Goal: Check status

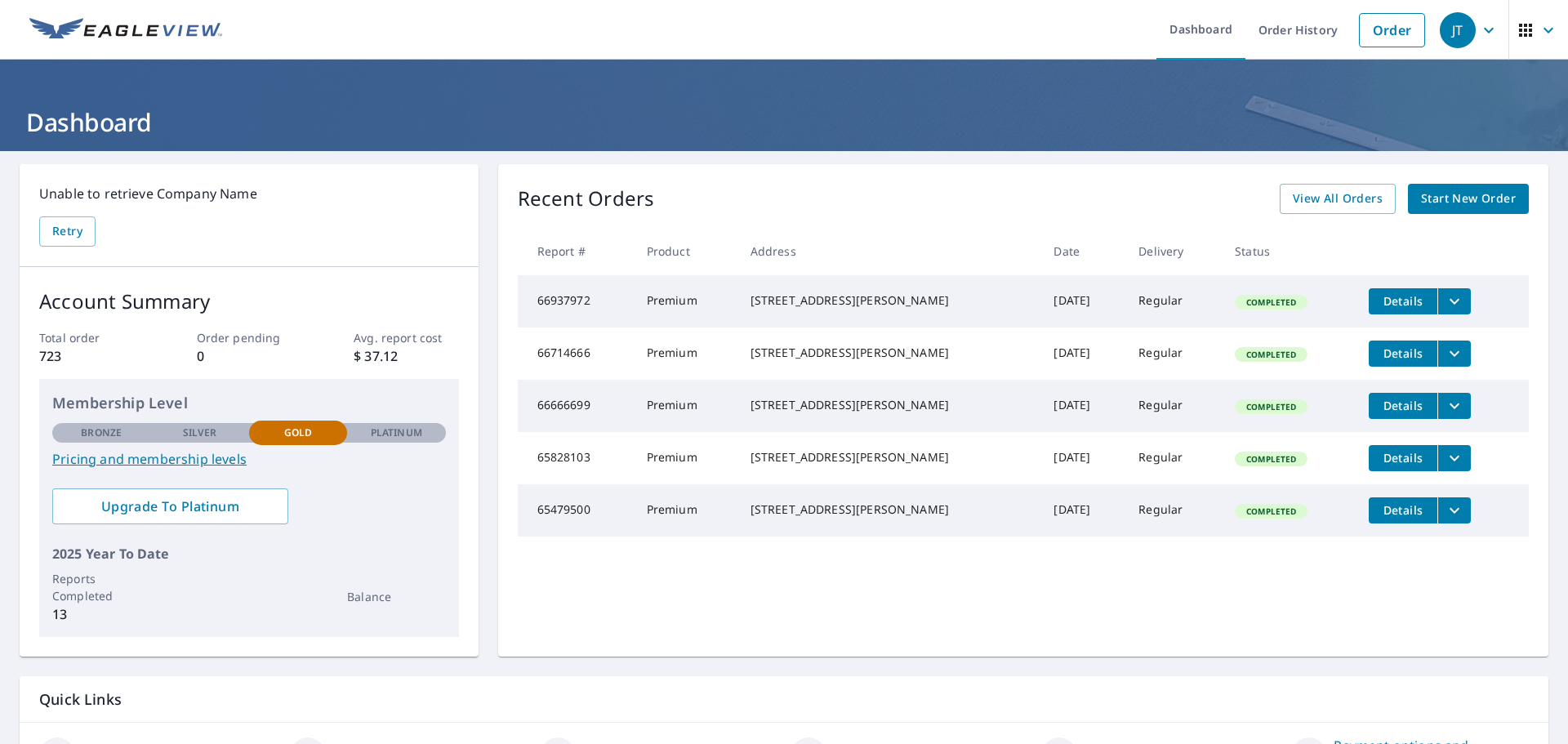
click at [1464, 203] on span "Start New Order" at bounding box center [1468, 198] width 95 height 21
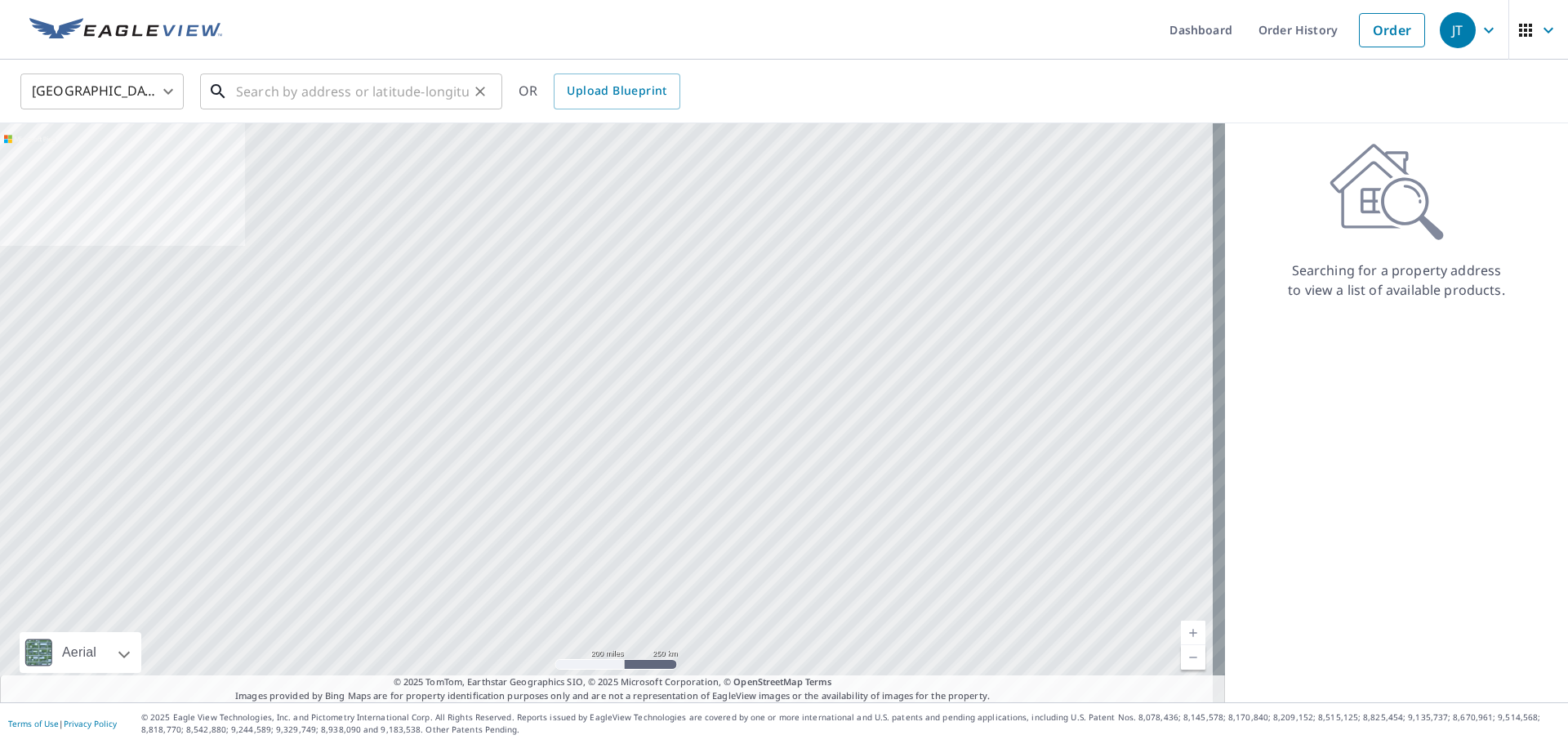
click at [431, 94] on input "text" at bounding box center [352, 91] width 232 height 46
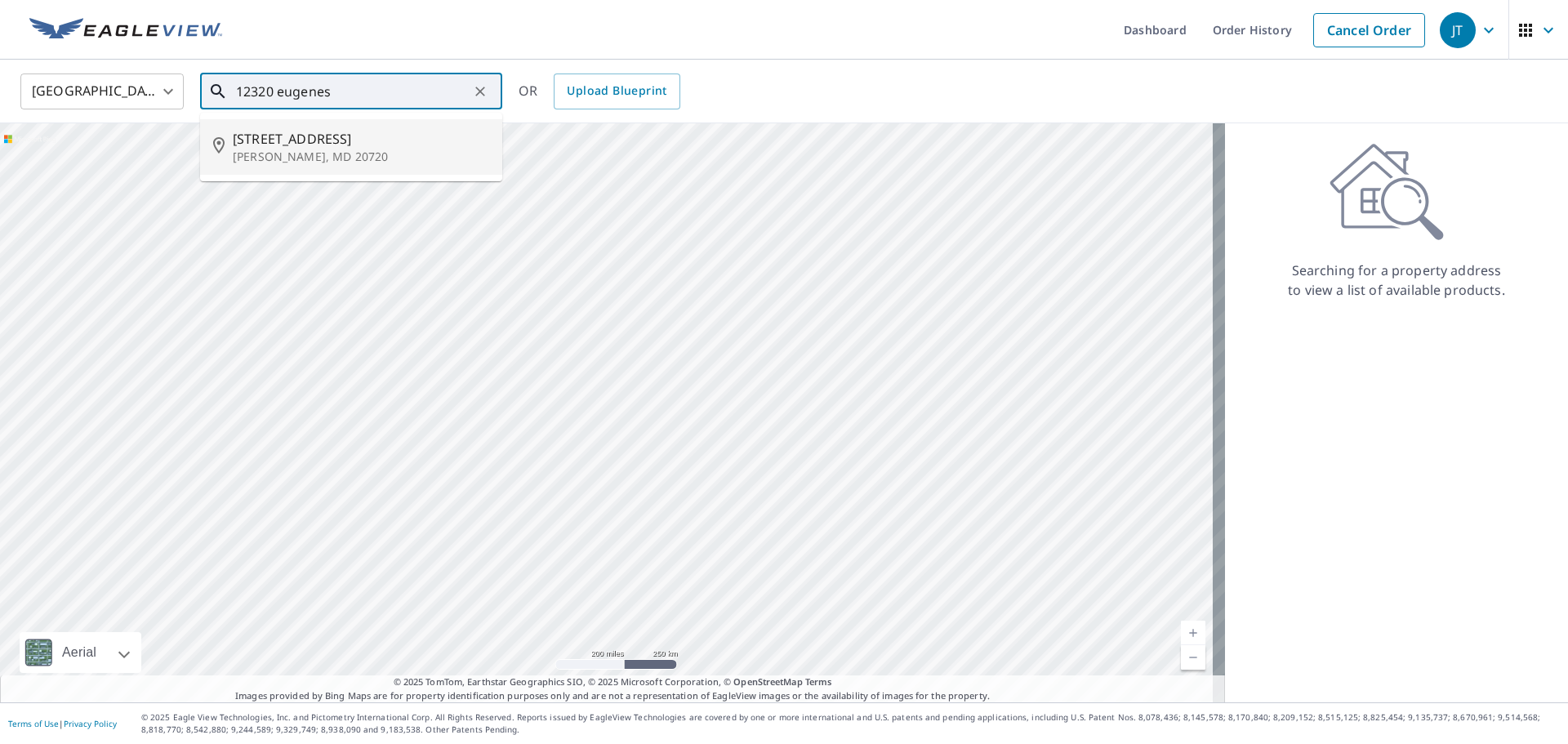
click at [370, 135] on span "[STREET_ADDRESS]" at bounding box center [360, 139] width 257 height 20
type input "[STREET_ADDRESS][PERSON_NAME]"
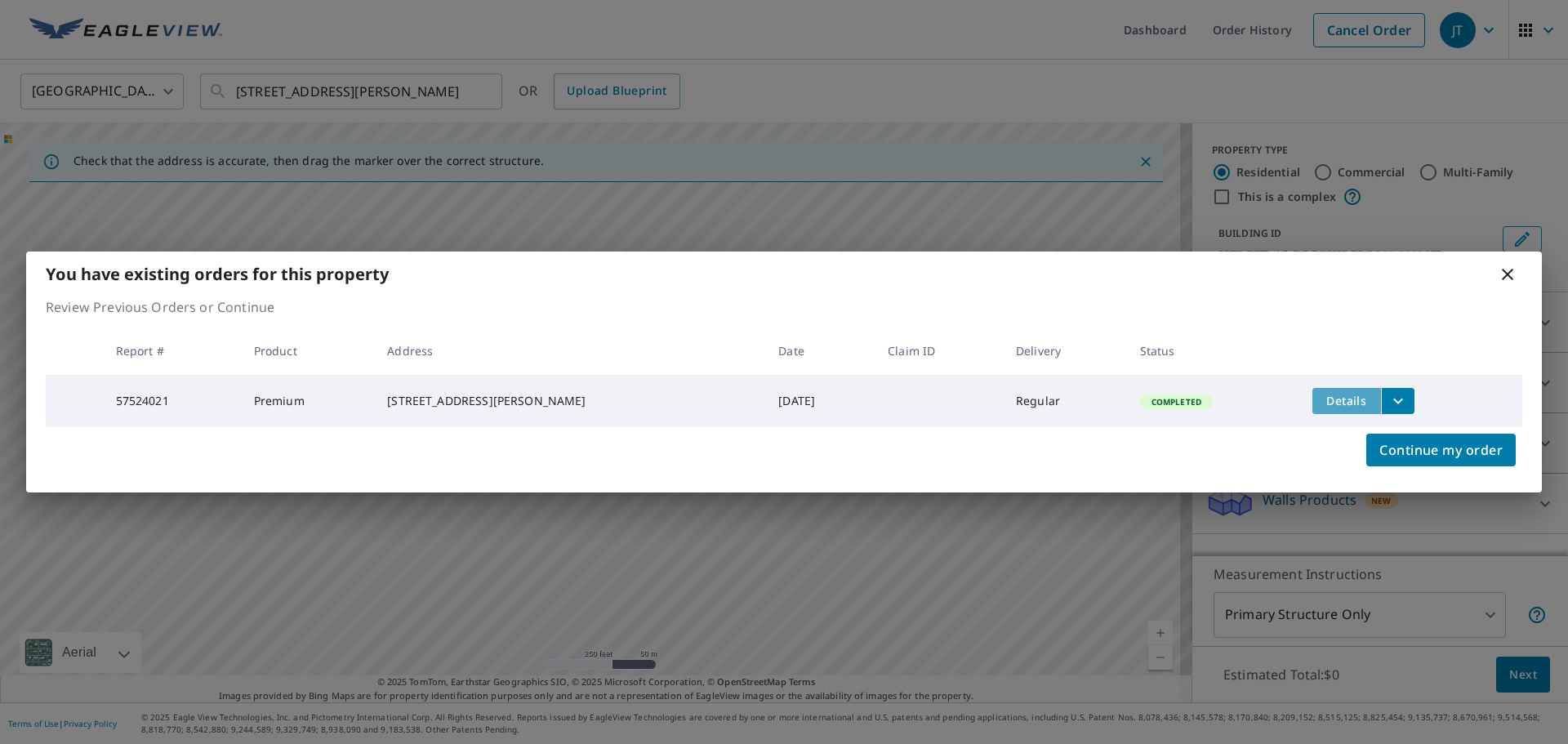
click at [1342, 399] on span "Details" at bounding box center [1346, 400] width 49 height 15
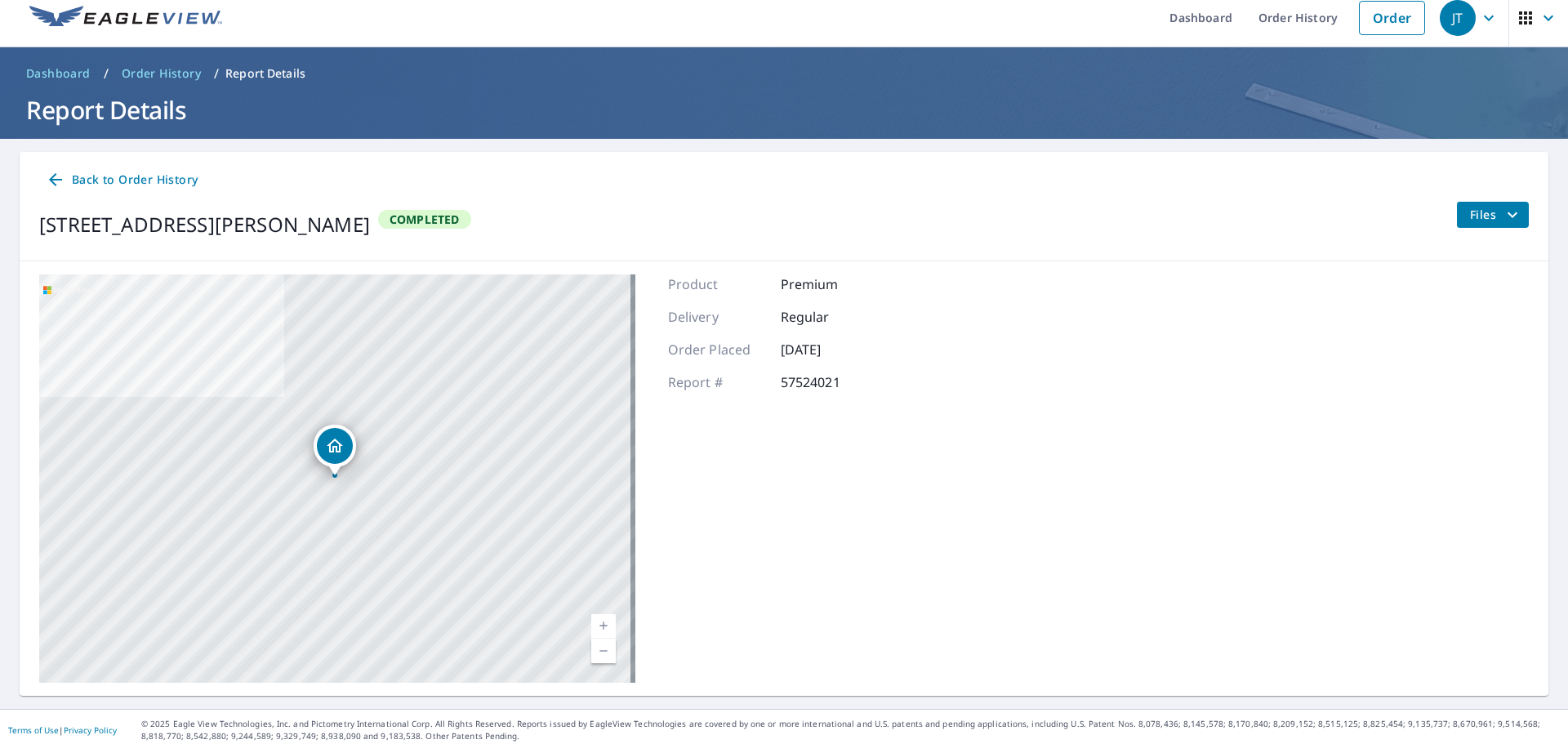
scroll to position [19, 0]
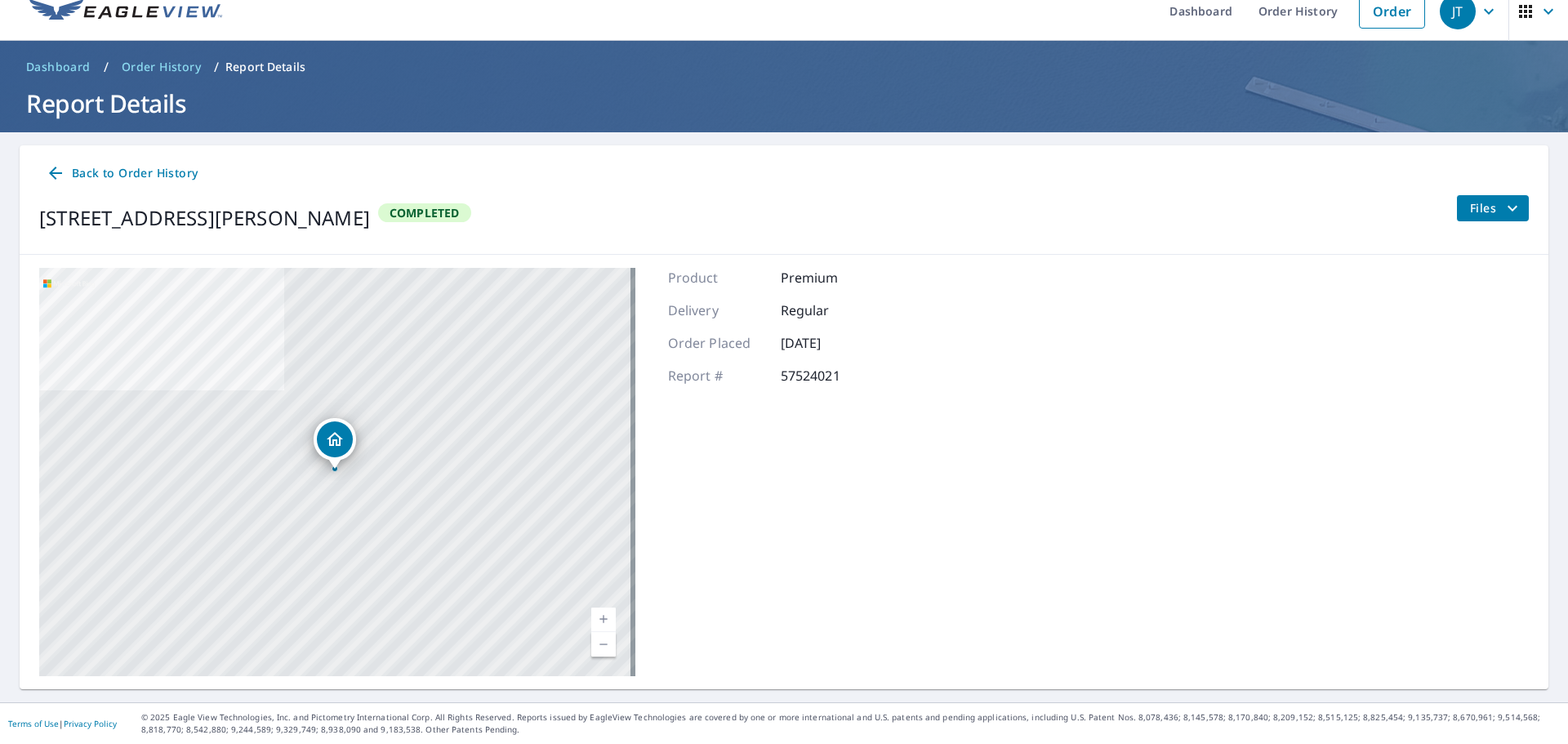
click at [781, 377] on p "57524021" at bounding box center [829, 376] width 98 height 20
drag, startPoint x: 777, startPoint y: 376, endPoint x: 847, endPoint y: 375, distance: 70.0
click at [847, 375] on p "57524021" at bounding box center [829, 376] width 98 height 20
copy p "57524021"
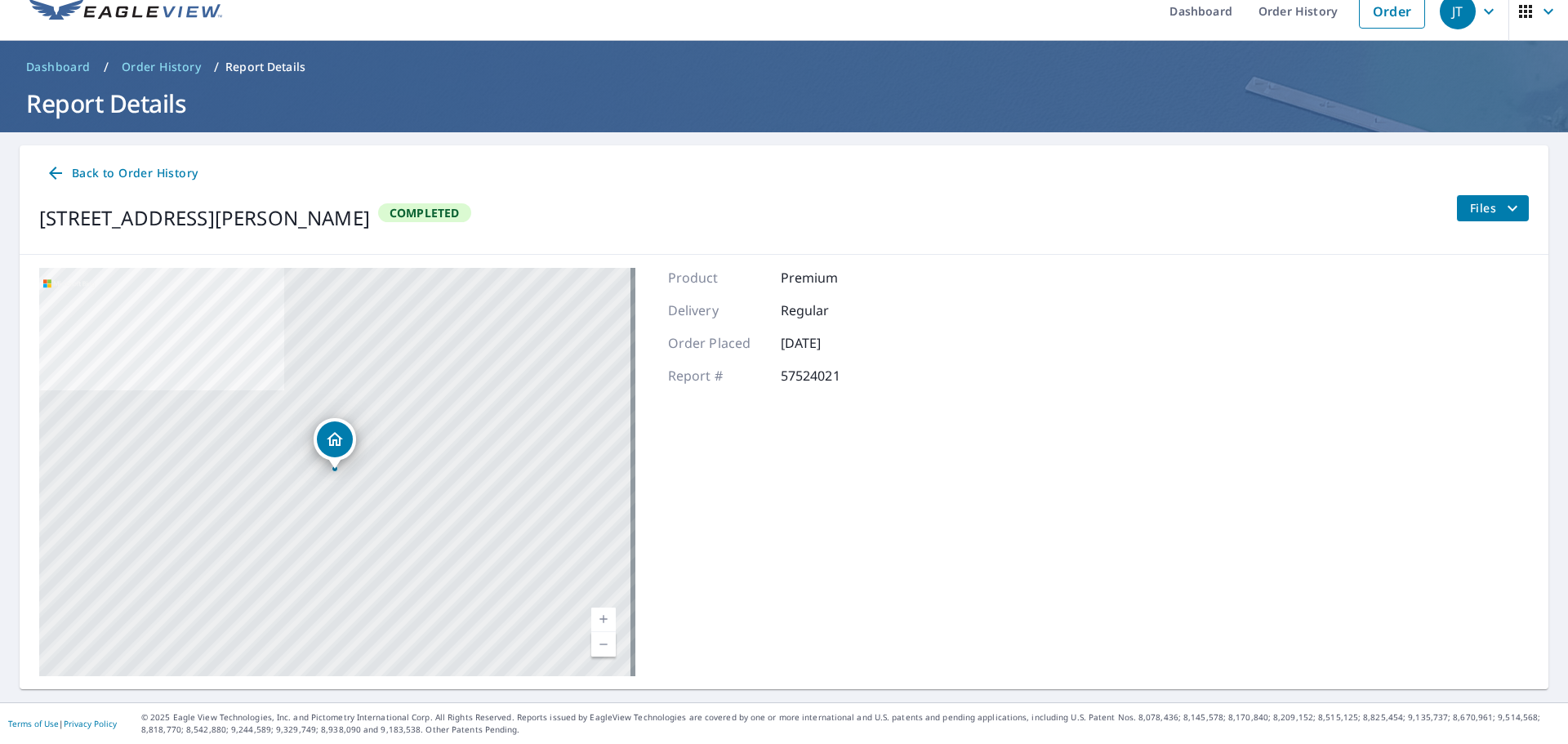
click at [742, 618] on div "Product Premium Delivery Regular Order Placed [DATE] Report # 57524021" at bounding box center [774, 471] width 211 height 408
